Goal: Contribute content: Add original content to the website for others to see

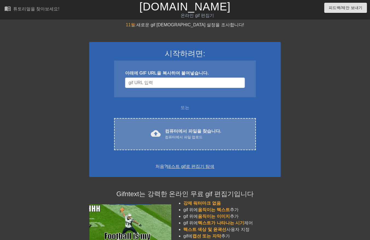
click at [188, 129] on font "컴퓨터에서 파일을 찾습니다." at bounding box center [193, 131] width 56 height 5
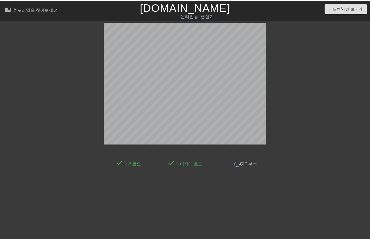
scroll to position [8, 0]
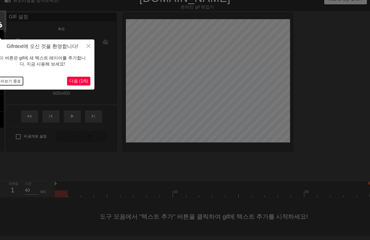
drag, startPoint x: 10, startPoint y: 82, endPoint x: 13, endPoint y: 90, distance: 8.0
click at [10, 83] on button "둘러보기 종료" at bounding box center [9, 81] width 28 height 8
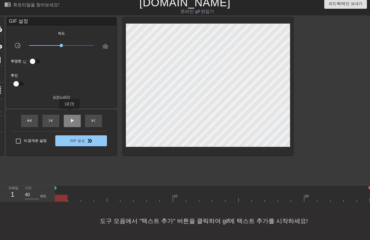
click at [70, 117] on span "play_arrow" at bounding box center [72, 120] width 7 height 7
click at [70, 117] on span "일시 중지" at bounding box center [72, 120] width 7 height 7
click at [64, 195] on div at bounding box center [212, 198] width 315 height 7
click at [75, 195] on div at bounding box center [212, 198] width 315 height 7
click at [86, 195] on div at bounding box center [212, 198] width 315 height 7
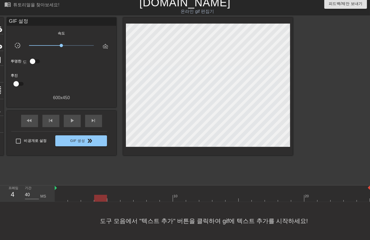
click at [102, 195] on div at bounding box center [212, 198] width 315 height 7
click at [117, 196] on div at bounding box center [212, 198] width 315 height 7
click at [128, 195] on div at bounding box center [212, 198] width 315 height 7
click at [138, 195] on div at bounding box center [212, 198] width 315 height 7
click at [153, 195] on div at bounding box center [212, 198] width 315 height 7
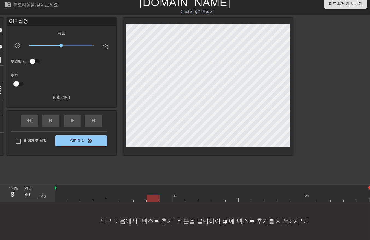
click at [166, 195] on div at bounding box center [212, 198] width 315 height 7
click at [178, 195] on div at bounding box center [212, 198] width 315 height 7
click at [191, 195] on div at bounding box center [212, 198] width 315 height 7
click at [203, 195] on div at bounding box center [212, 198] width 315 height 7
click at [218, 195] on div at bounding box center [212, 198] width 315 height 7
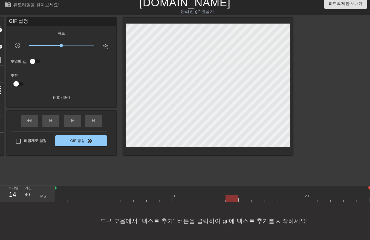
click at [232, 195] on div at bounding box center [212, 198] width 315 height 7
click at [244, 195] on div at bounding box center [212, 198] width 315 height 7
drag, startPoint x: 258, startPoint y: 192, endPoint x: 259, endPoint y: 194, distance: 2.8
click at [259, 195] on div at bounding box center [212, 198] width 315 height 7
click at [271, 195] on div at bounding box center [212, 198] width 315 height 7
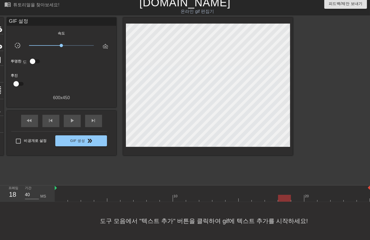
click at [281, 195] on div at bounding box center [212, 198] width 315 height 7
click at [297, 195] on div at bounding box center [212, 198] width 315 height 7
click at [309, 195] on div at bounding box center [212, 198] width 315 height 7
drag, startPoint x: 320, startPoint y: 191, endPoint x: 324, endPoint y: 191, distance: 3.3
click at [321, 195] on div at bounding box center [212, 198] width 315 height 7
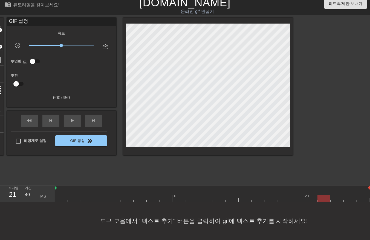
click at [338, 195] on div at bounding box center [212, 198] width 315 height 7
click at [350, 195] on div at bounding box center [212, 198] width 315 height 7
click at [361, 191] on div "10 20" at bounding box center [212, 193] width 315 height 16
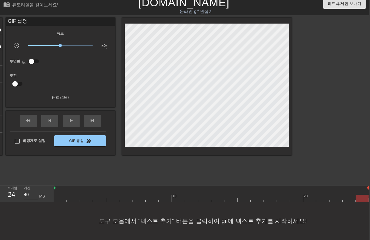
scroll to position [8, 11]
